Goal: Navigation & Orientation: Find specific page/section

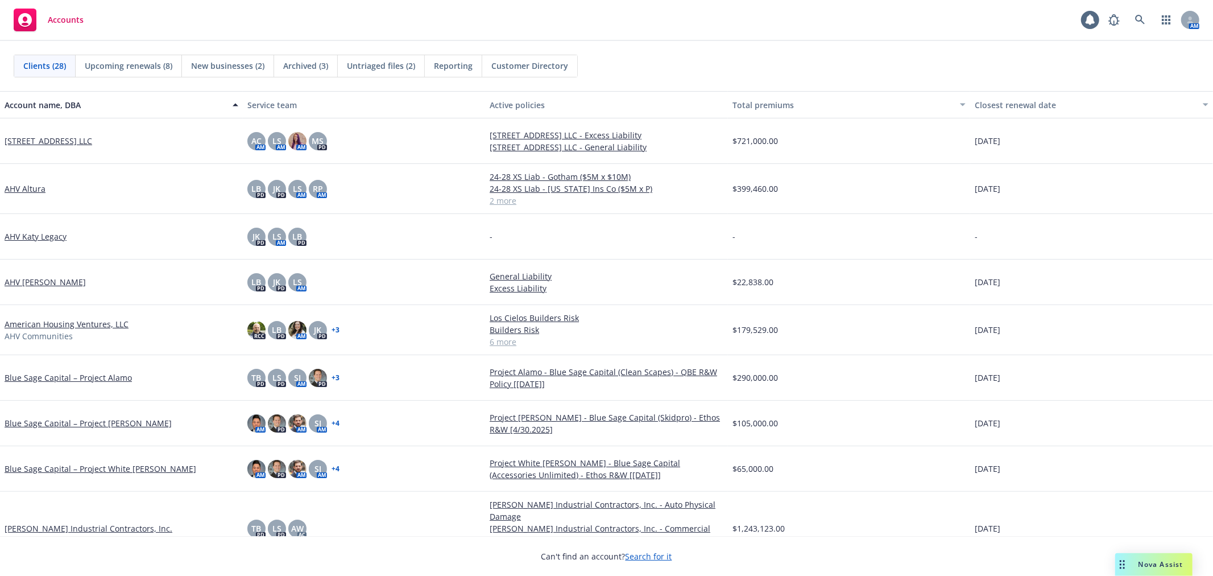
click at [132, 223] on div "AHV Katy Legacy" at bounding box center [121, 236] width 243 height 45
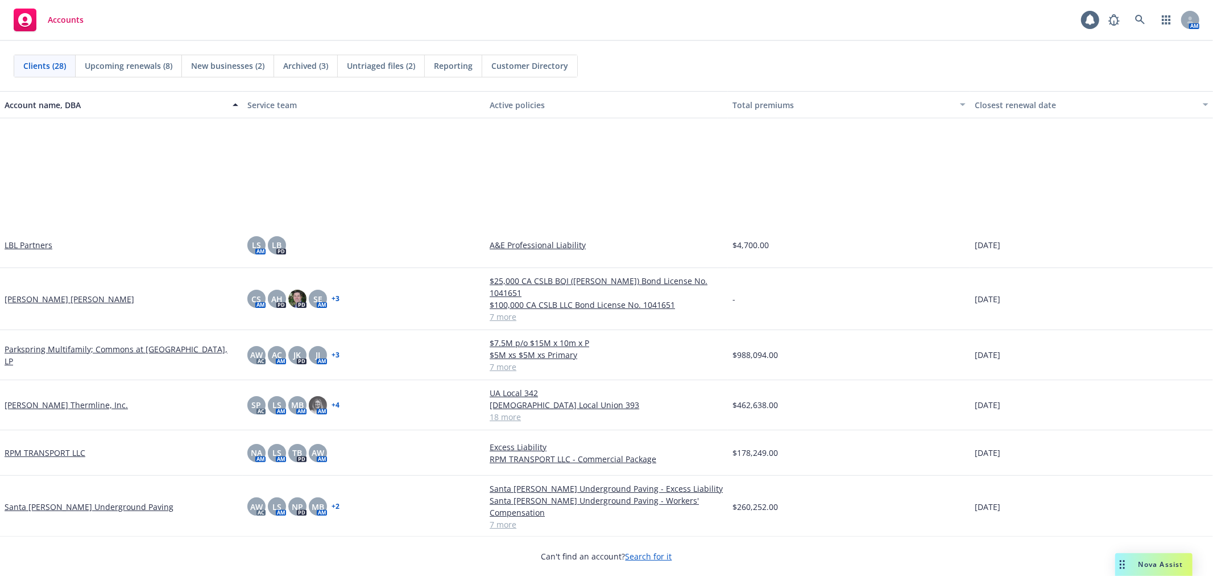
scroll to position [632, 0]
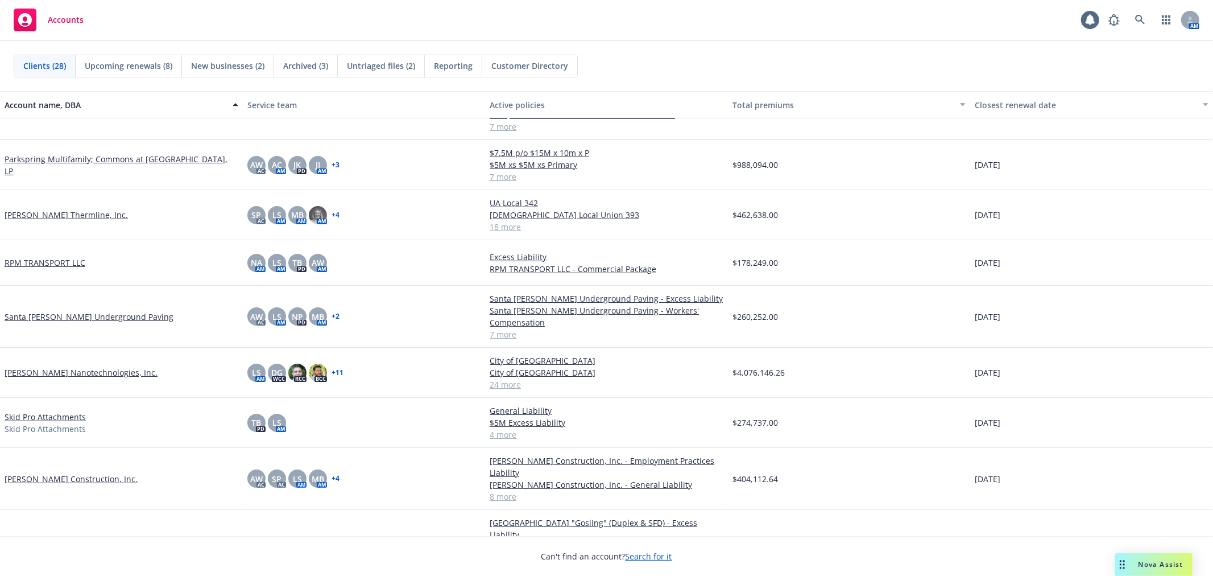
click at [53, 473] on link "[PERSON_NAME] Construction, Inc." at bounding box center [71, 479] width 133 height 12
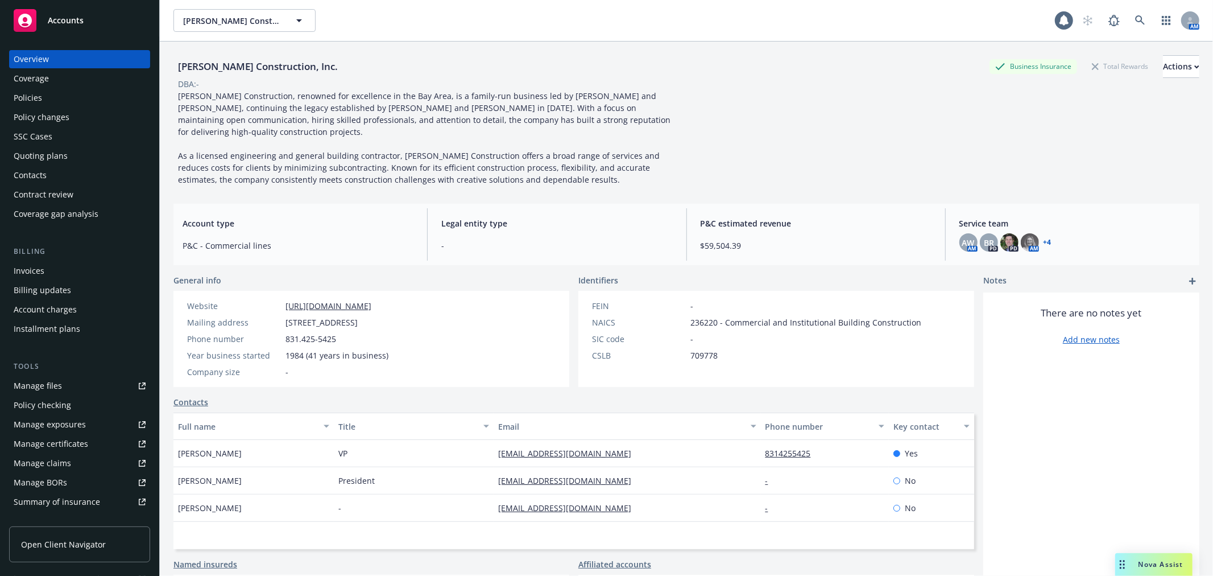
click at [101, 18] on div "Accounts" at bounding box center [80, 20] width 132 height 23
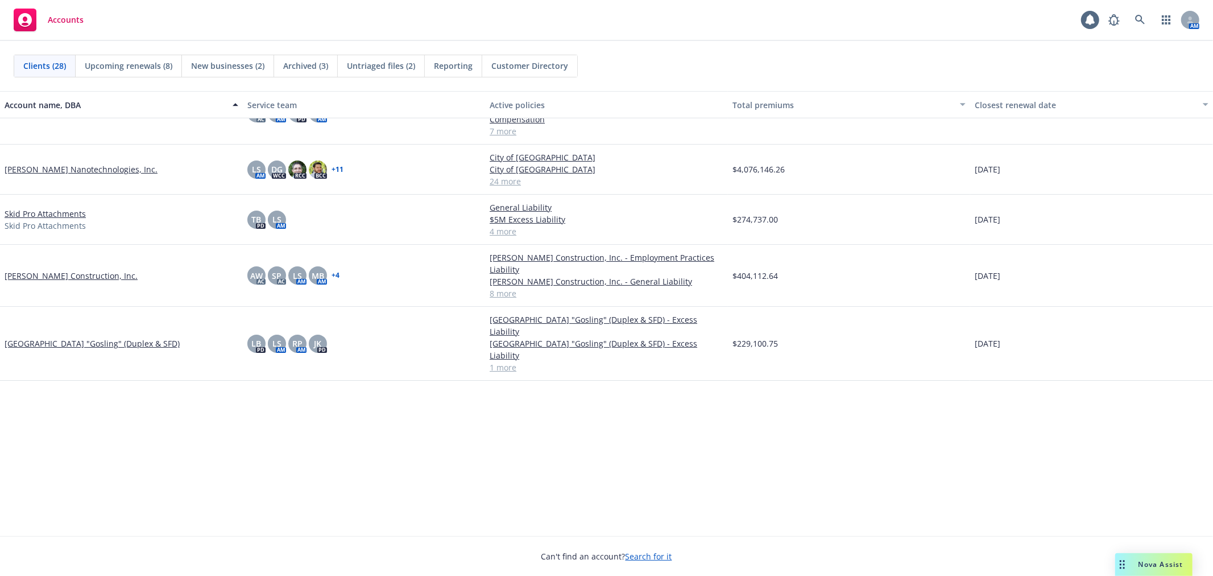
scroll to position [477, 0]
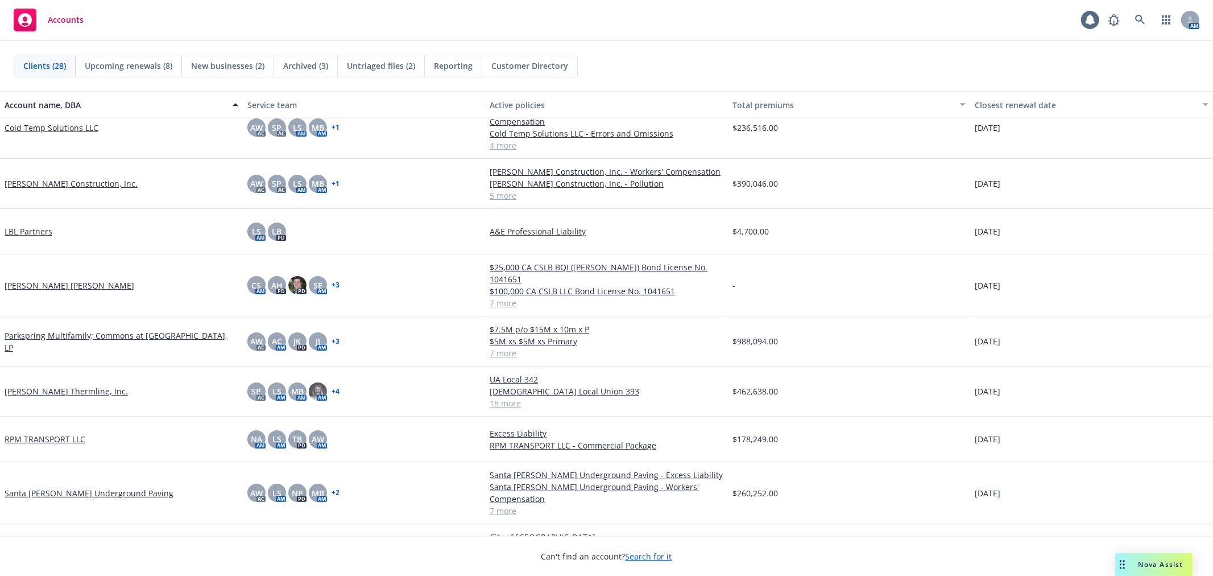
click at [36, 279] on link "[PERSON_NAME] [PERSON_NAME]" at bounding box center [70, 285] width 130 height 12
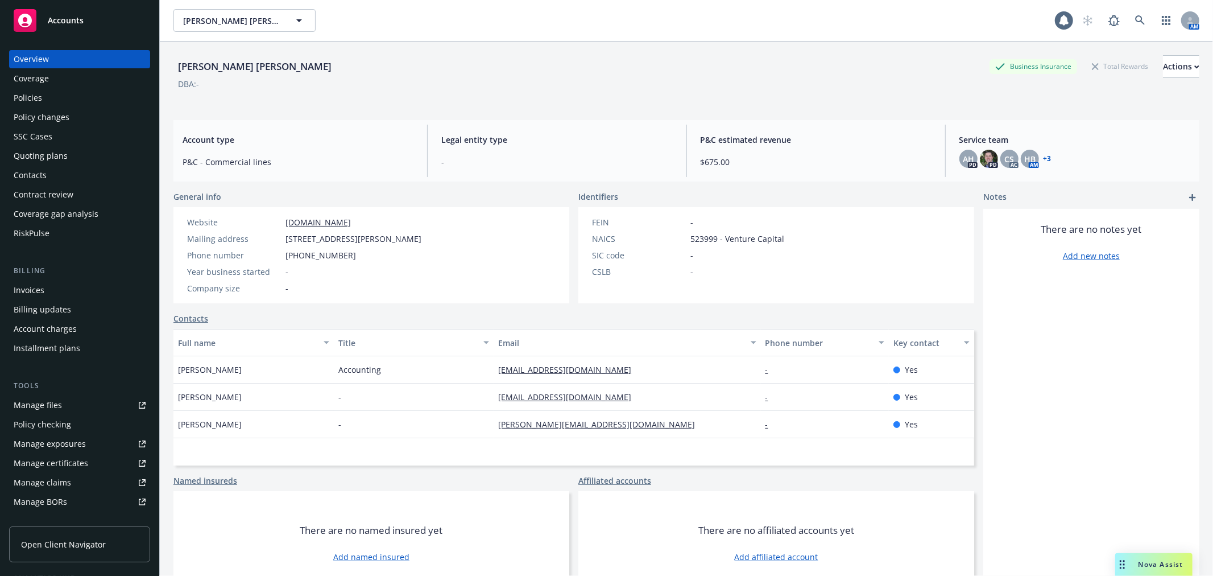
click at [69, 95] on div "Policies" at bounding box center [80, 98] width 132 height 18
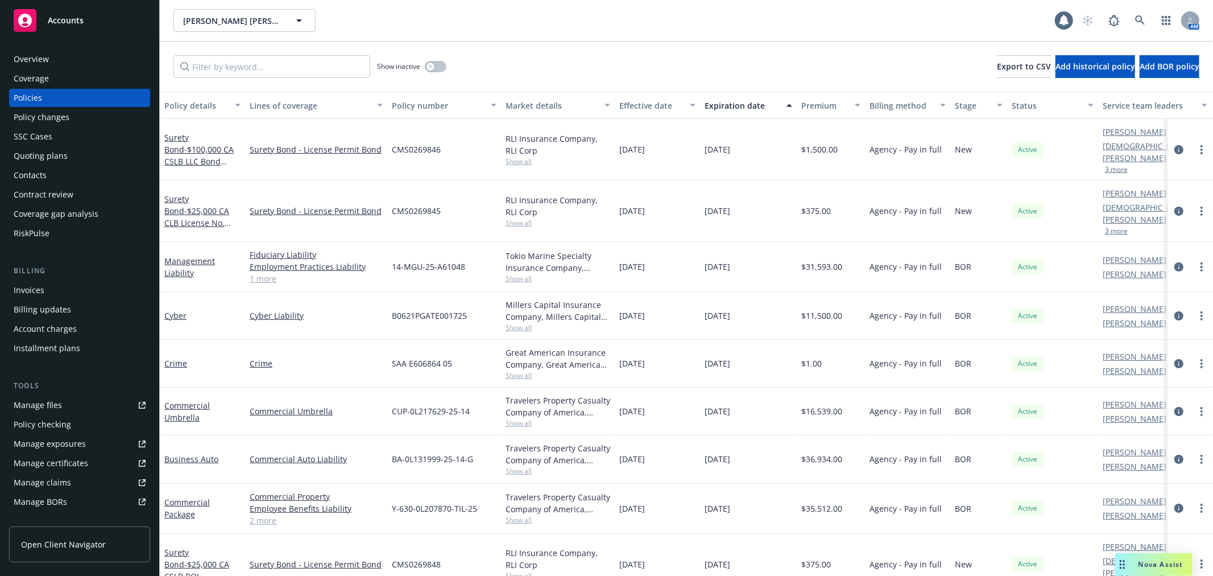
click at [49, 28] on div "Accounts" at bounding box center [80, 20] width 132 height 23
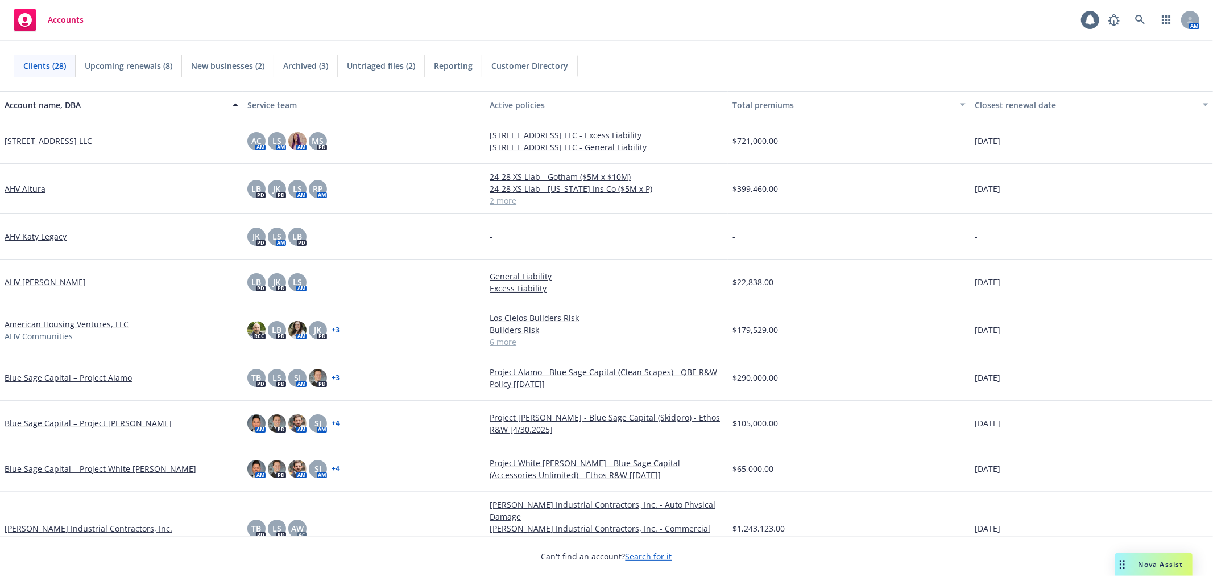
click at [623, 40] on div "Accounts 1 AM" at bounding box center [606, 20] width 1213 height 41
